Goal: Check status: Check status

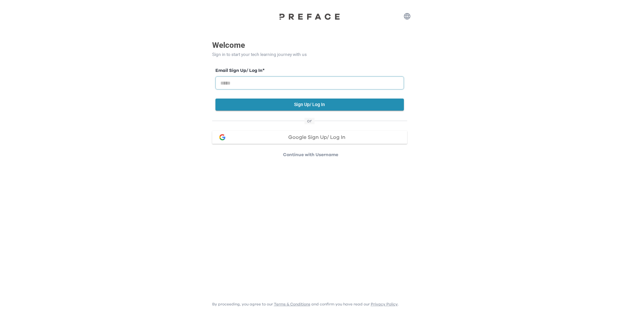
click at [250, 77] on input "email" at bounding box center [309, 82] width 188 height 13
type input "**********"
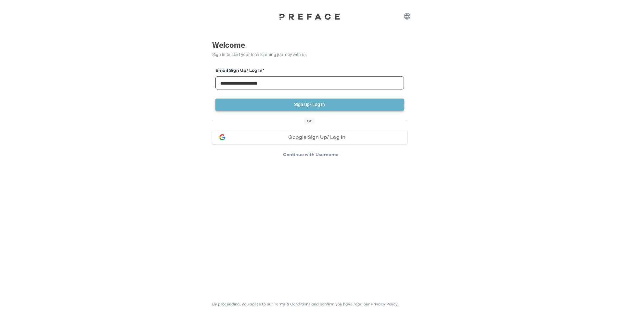
click at [256, 101] on button "Sign Up/ Log In" at bounding box center [309, 104] width 188 height 12
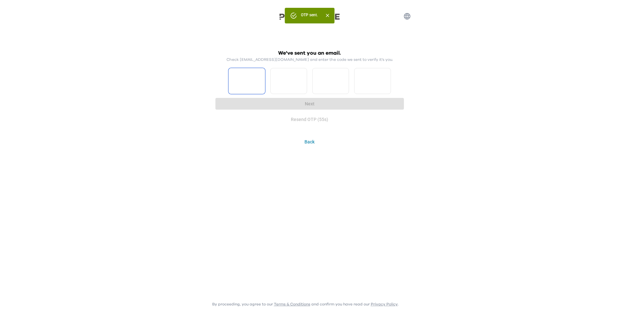
click at [252, 85] on input "Please enter OTP character 1" at bounding box center [246, 81] width 37 height 26
type input "*"
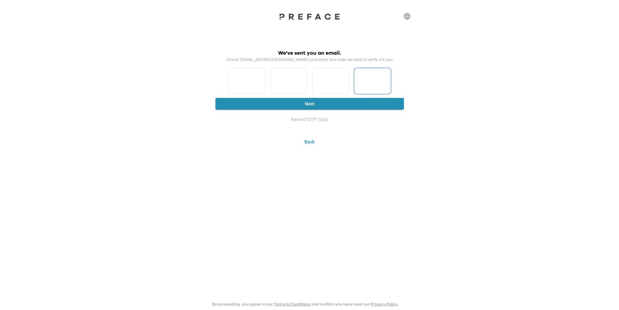
type input "*"
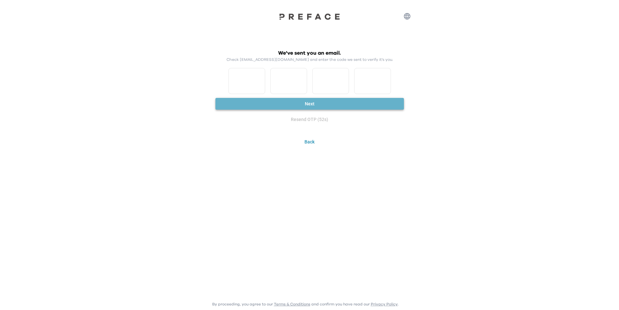
click at [266, 104] on button "Next" at bounding box center [309, 104] width 188 height 12
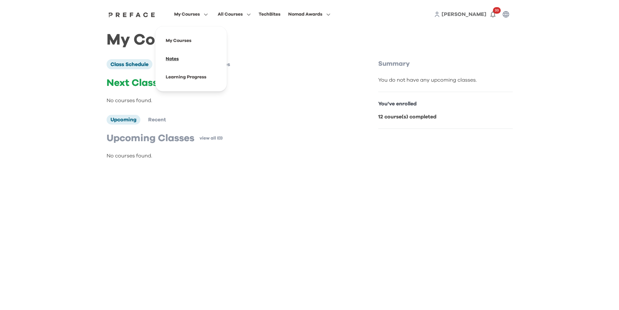
click at [183, 56] on span at bounding box center [190, 59] width 61 height 18
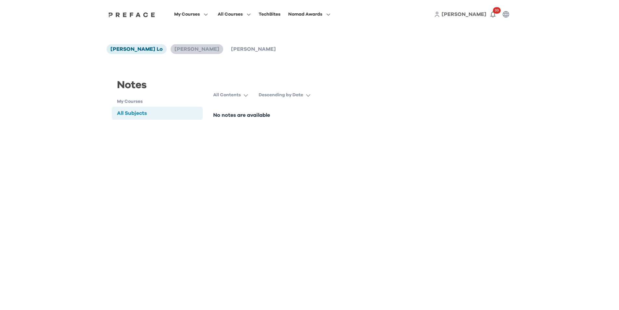
click at [177, 49] on span "[PERSON_NAME]" at bounding box center [196, 48] width 45 height 5
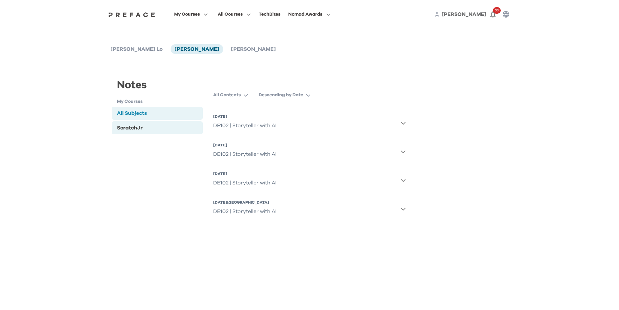
click at [151, 125] on div "ScratchJr" at bounding box center [157, 127] width 91 height 13
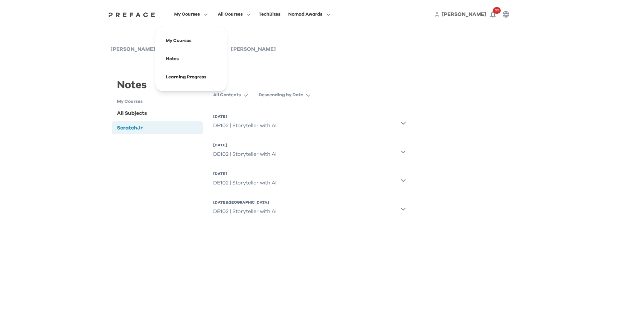
click at [183, 76] on span at bounding box center [190, 77] width 61 height 18
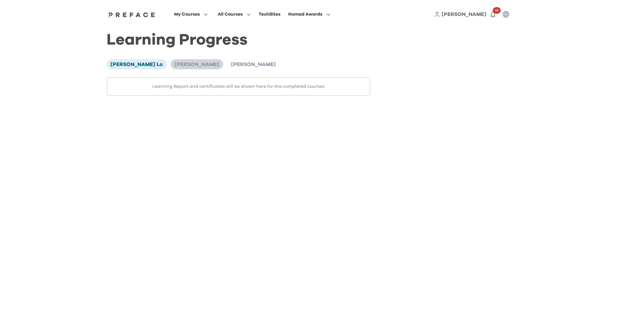
click at [181, 62] on span "Nanette Lo" at bounding box center [196, 64] width 45 height 5
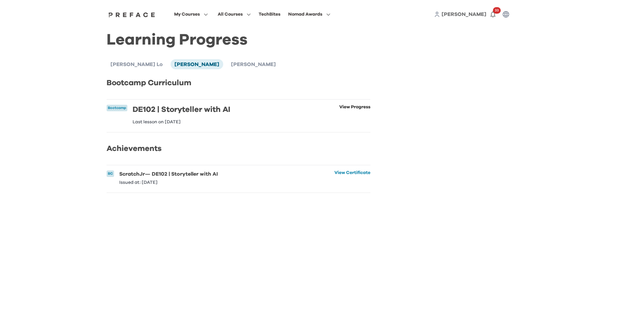
click at [356, 110] on link "View Progress" at bounding box center [354, 114] width 31 height 19
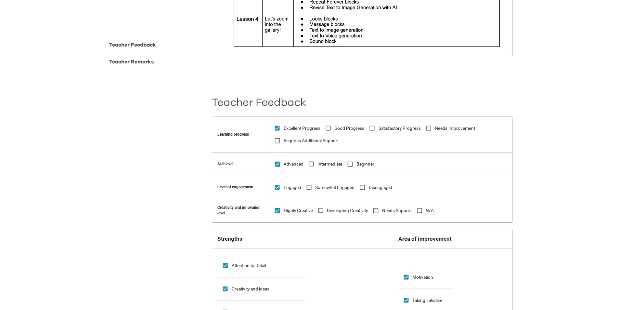
scroll to position [390, 0]
